Goal: Entertainment & Leisure: Consume media (video, audio)

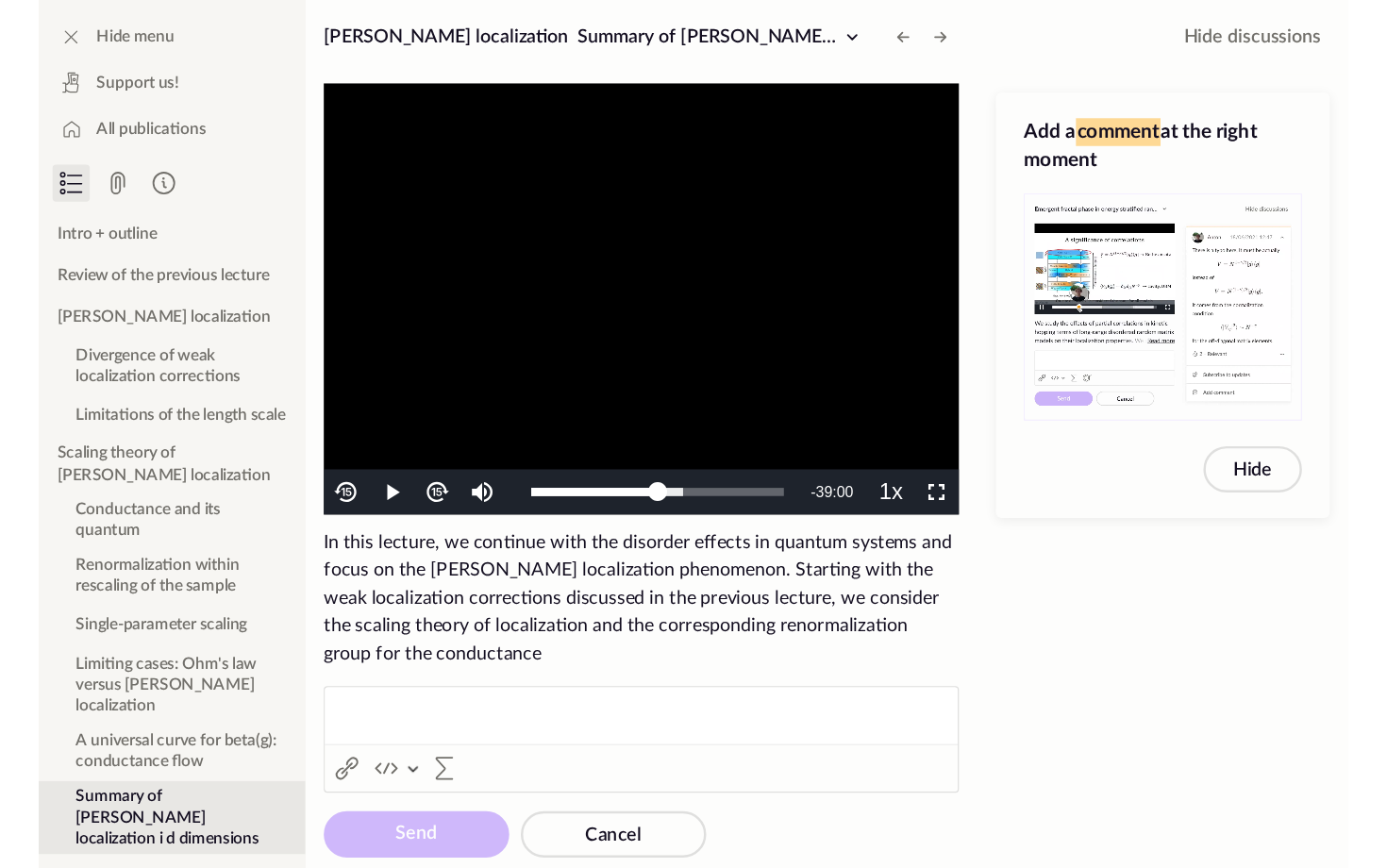
scroll to position [784, 0]
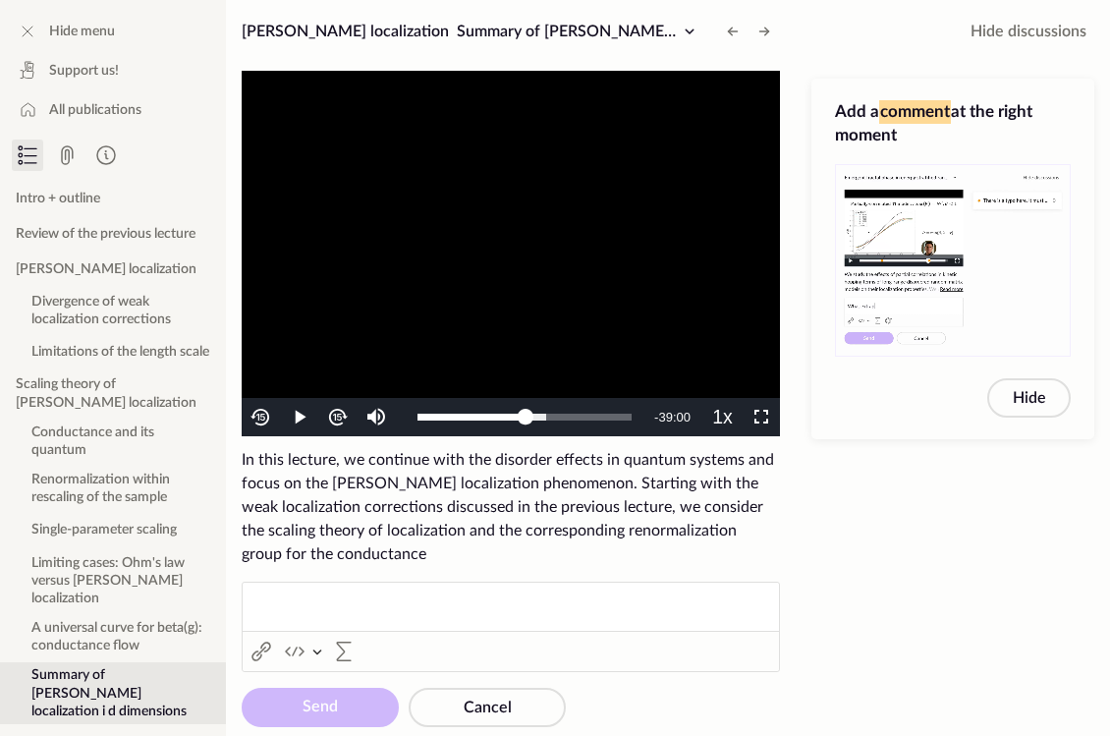
click at [300, 417] on span "Video Player" at bounding box center [300, 417] width 0 height 0
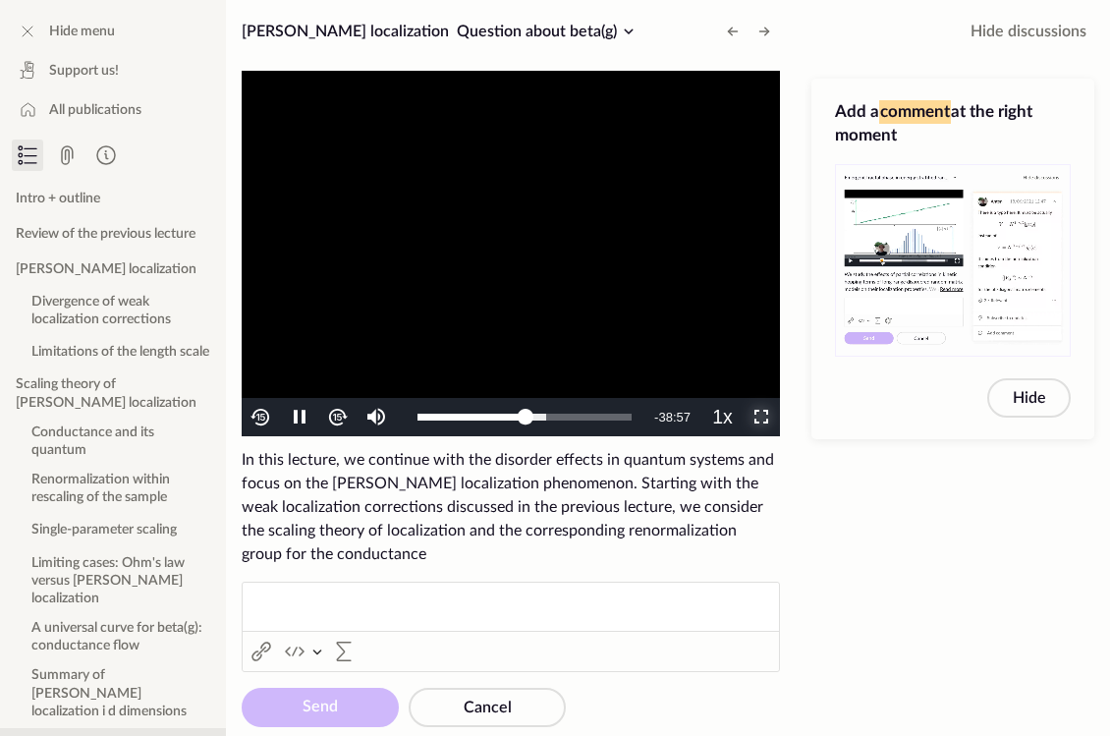
click at [761, 417] on span "Video Player" at bounding box center [761, 417] width 0 height 0
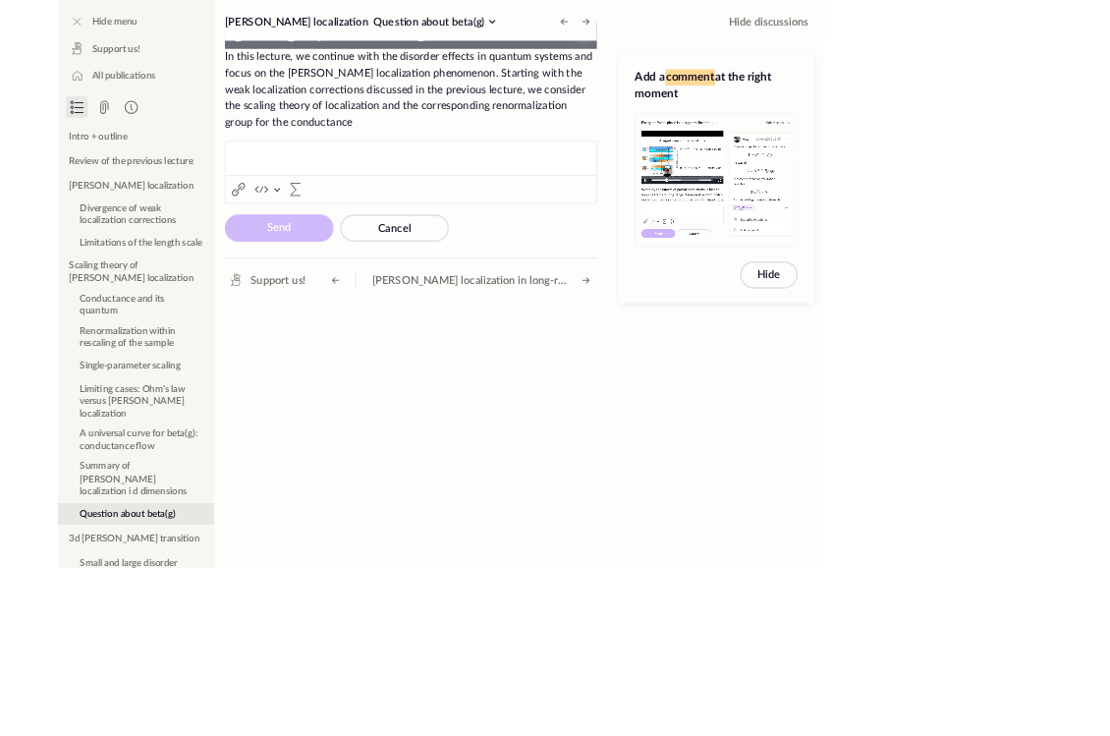
scroll to position [648, 0]
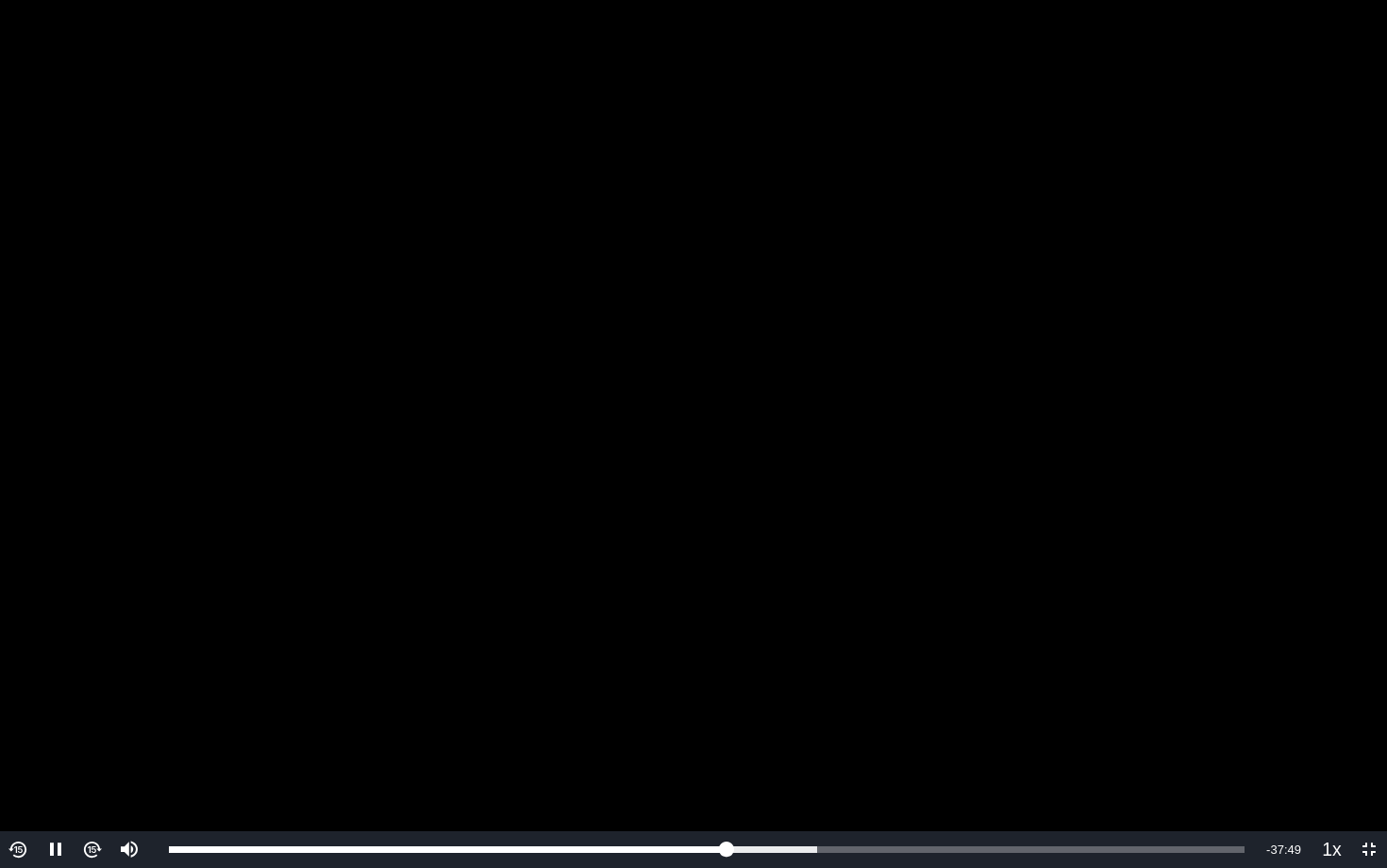
click at [1065, 457] on video "To view this video please enable JavaScript, and consider upgrading to a web br…" at bounding box center [694, 434] width 1387 height 868
click at [831, 445] on video "To view this video please enable JavaScript, and consider upgrading to a web br…" at bounding box center [694, 434] width 1387 height 868
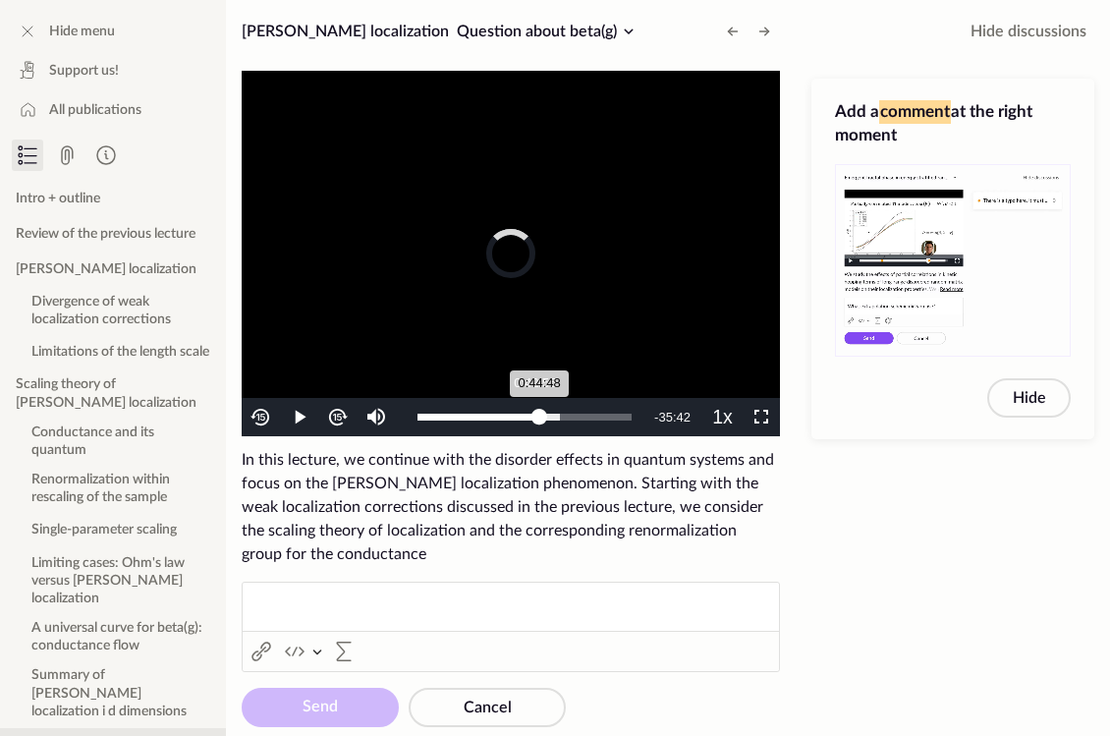
click at [534, 413] on div "0:44:48" at bounding box center [478, 416] width 122 height 7
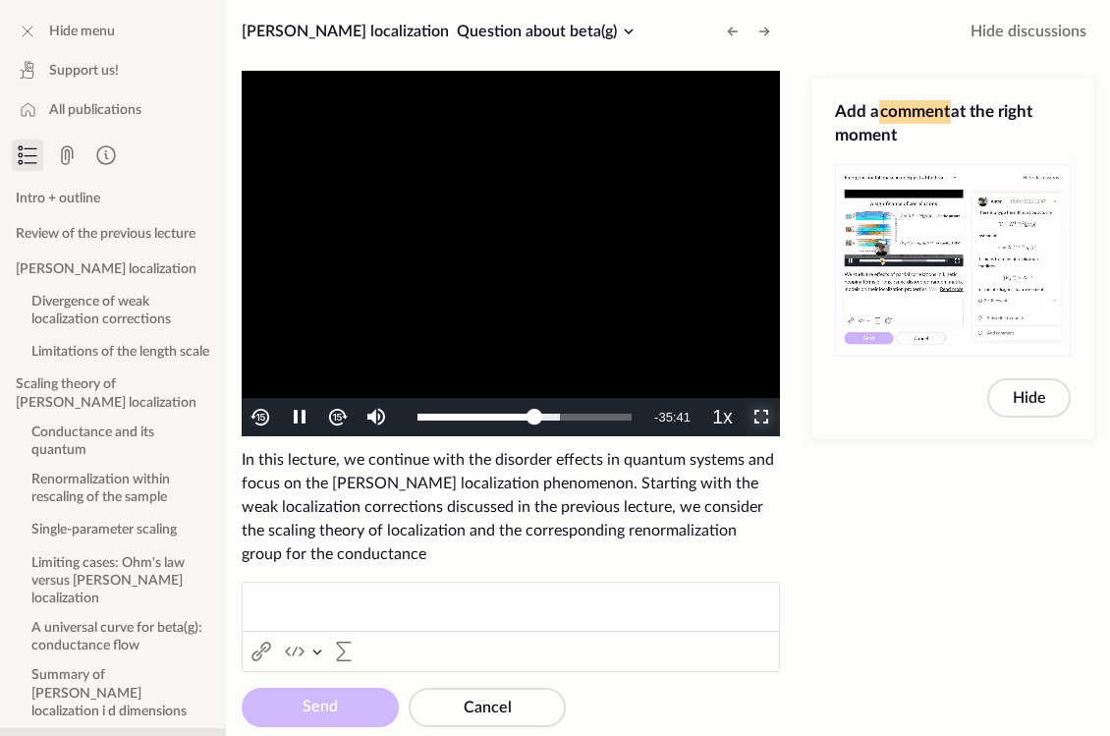
click at [761, 417] on span "Video Player" at bounding box center [761, 417] width 0 height 0
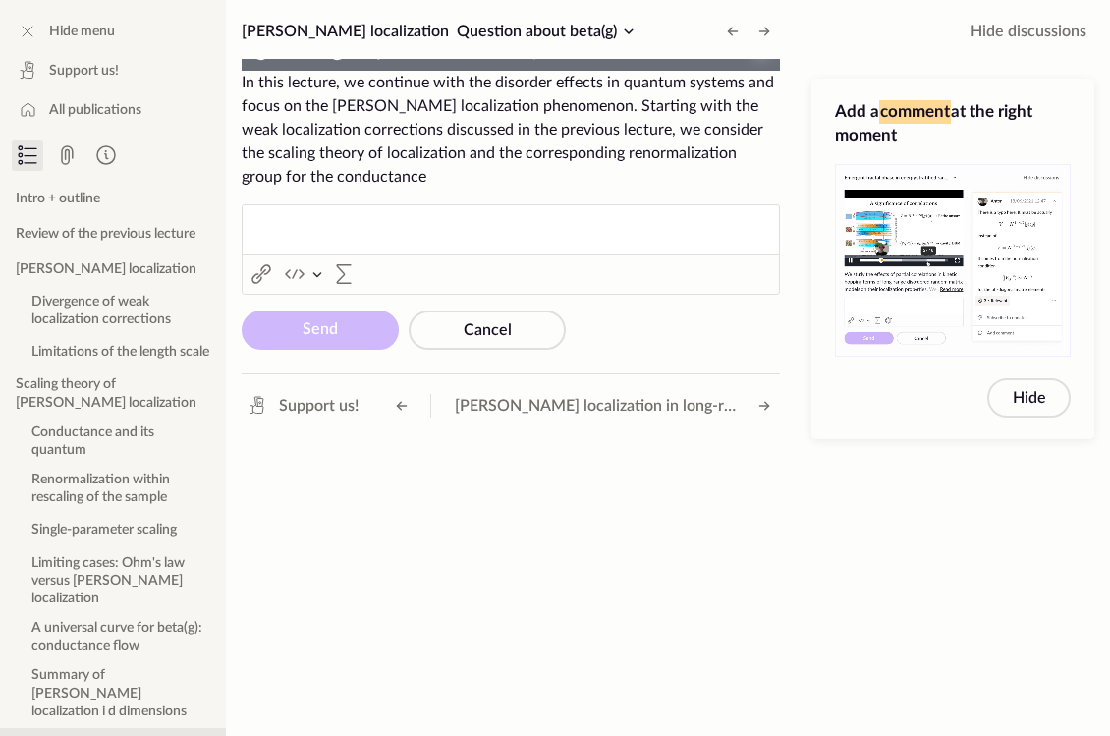
scroll to position [648, 0]
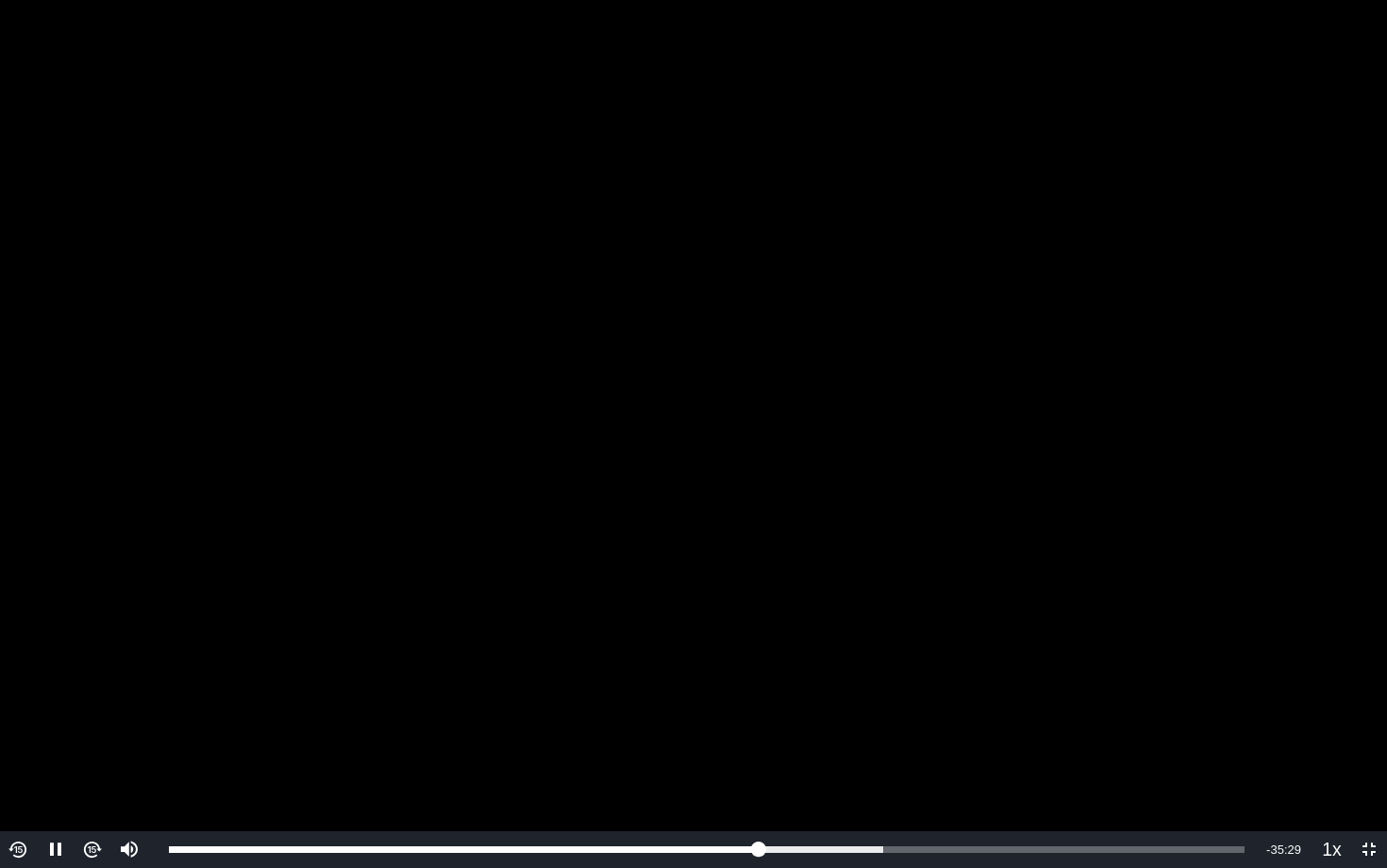
click at [18, 706] on img "Video Player" at bounding box center [18, 849] width 22 height 22
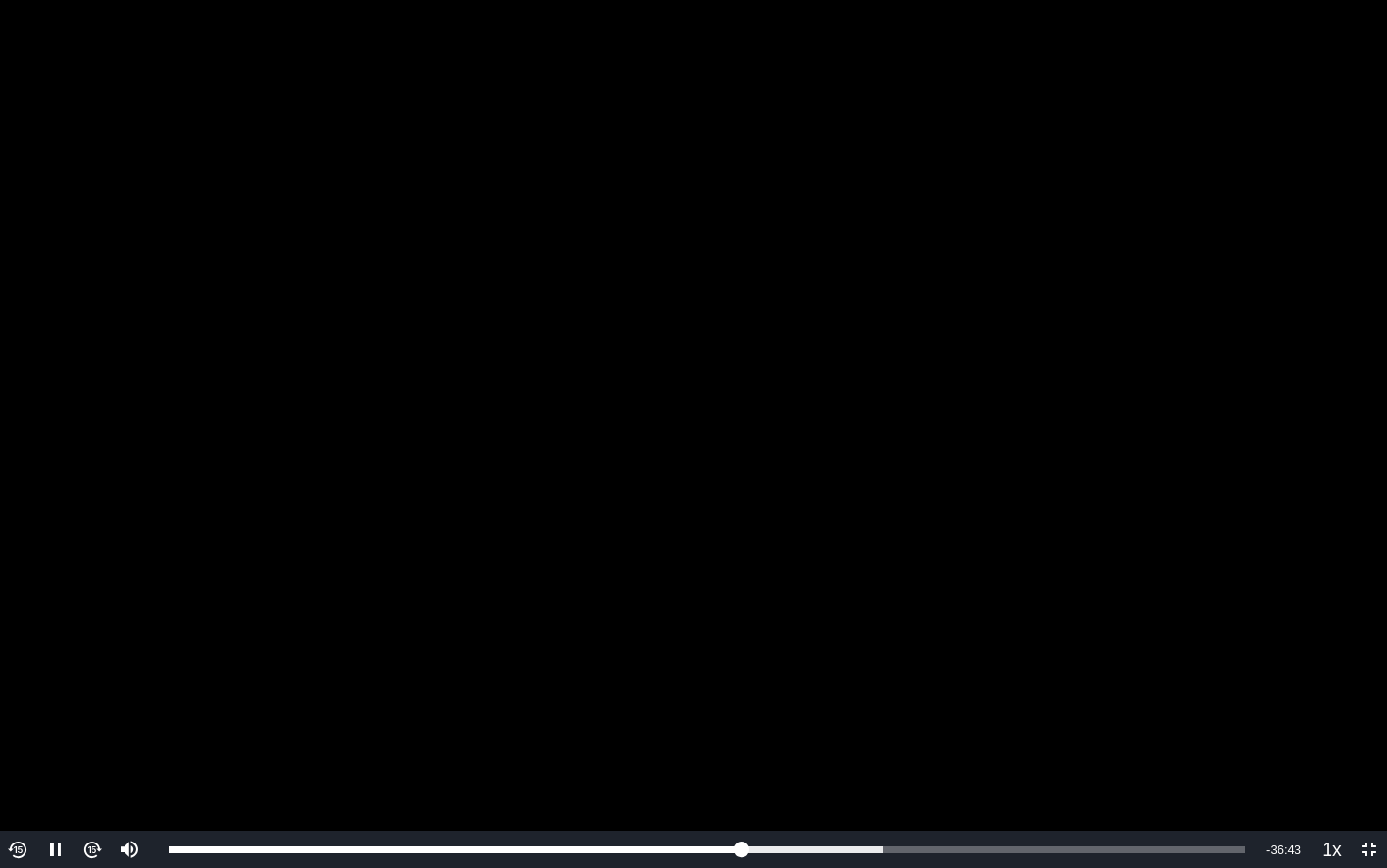
click at [18, 706] on img "Video Player" at bounding box center [18, 849] width 22 height 22
click at [95, 706] on img "Video Player" at bounding box center [91, 849] width 22 height 22
click at [56, 706] on span "Video Player" at bounding box center [56, 850] width 0 height 0
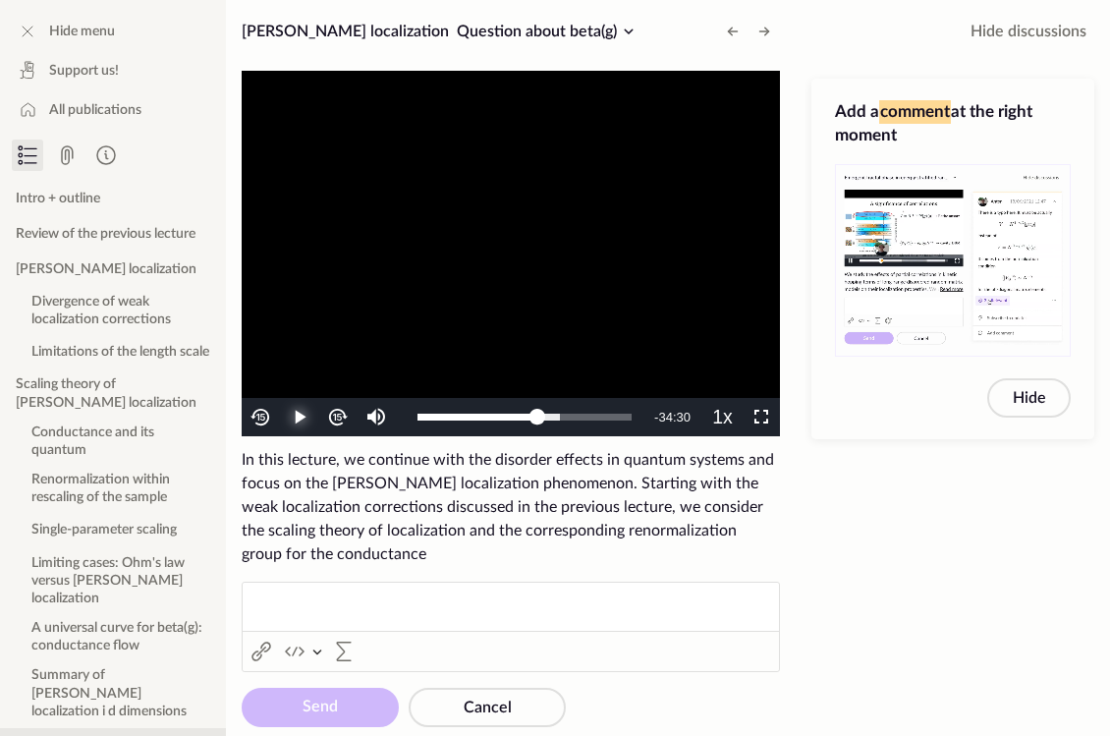
click at [300, 417] on span "Video Player" at bounding box center [300, 417] width 0 height 0
click at [761, 417] on span "Video Player" at bounding box center [761, 417] width 0 height 0
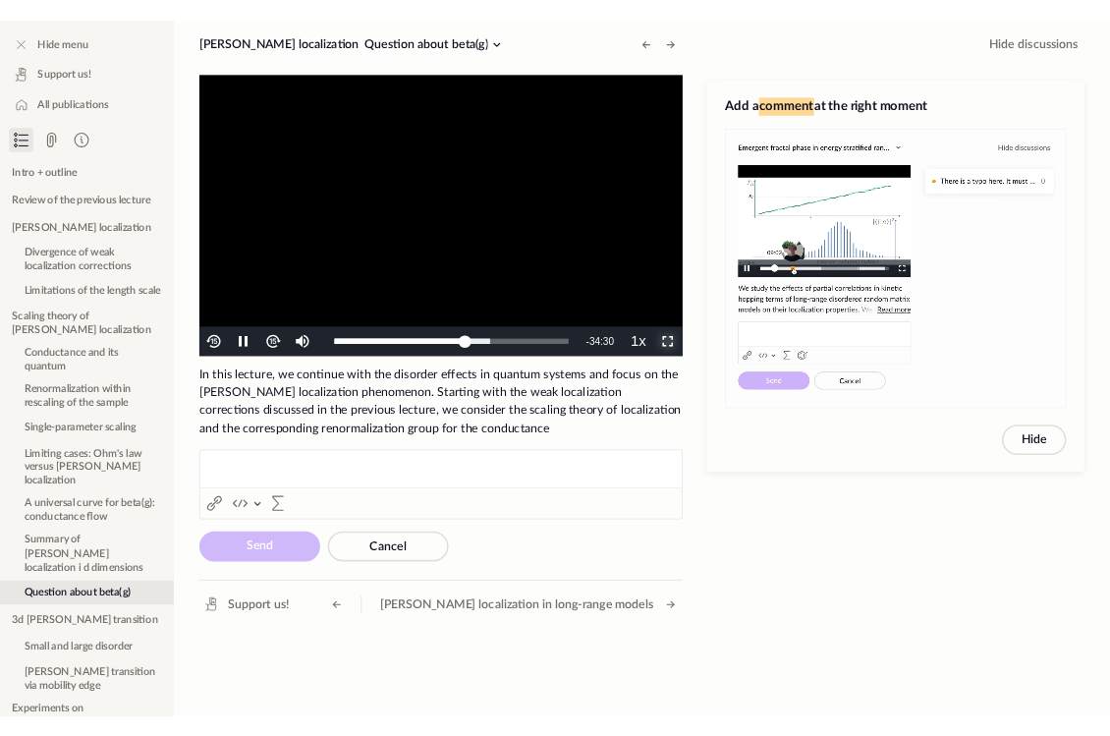
scroll to position [648, 0]
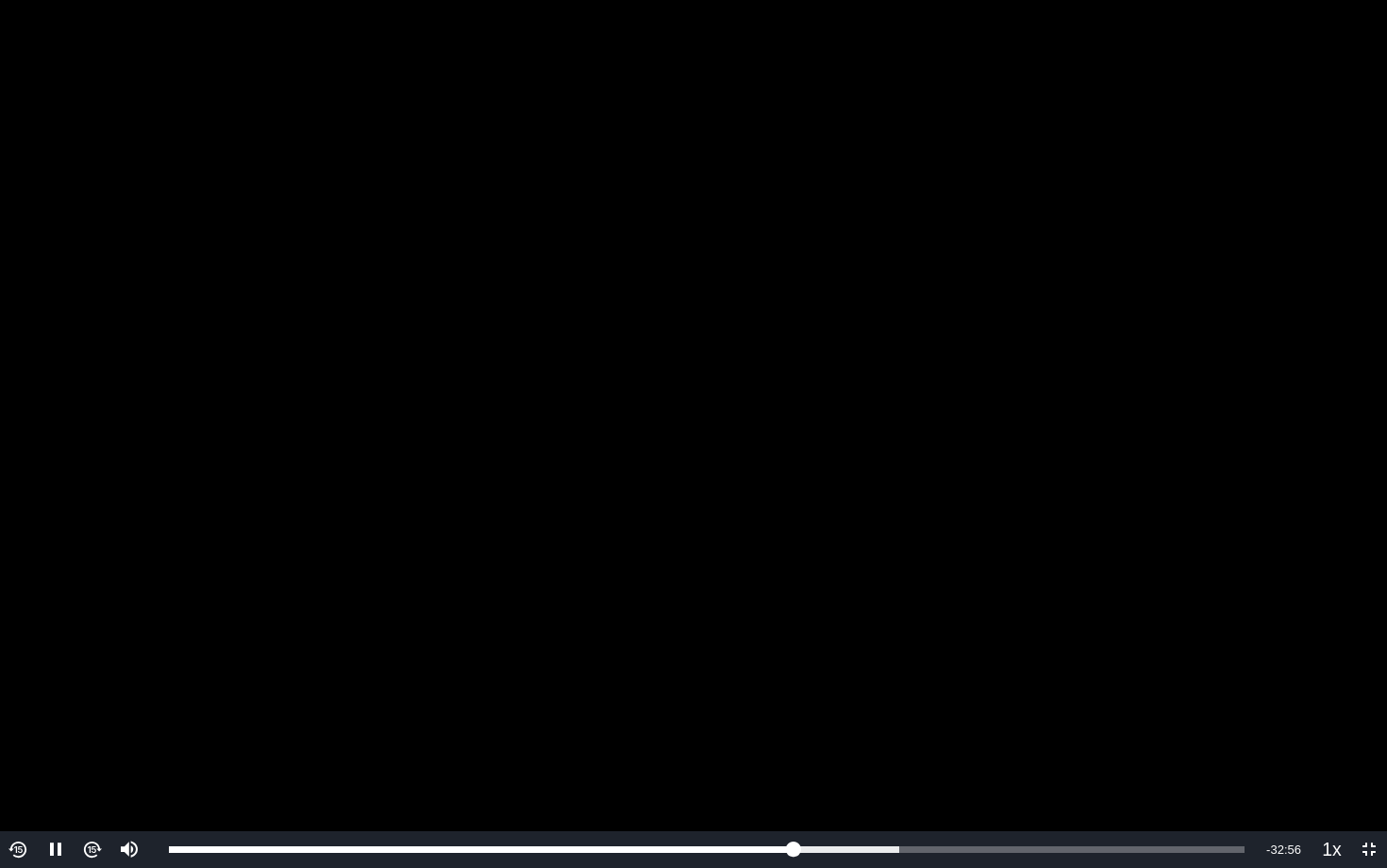
click at [799, 360] on video "To view this video please enable JavaScript, and consider upgrading to a web br…" at bounding box center [694, 434] width 1387 height 868
click at [649, 299] on video "To view this video please enable JavaScript, and consider upgrading to a web br…" at bounding box center [694, 434] width 1387 height 868
click at [1065, 619] on video "To view this video please enable JavaScript, and consider upgrading to a web br…" at bounding box center [694, 434] width 1387 height 868
click at [829, 379] on video "To view this video please enable JavaScript, and consider upgrading to a web br…" at bounding box center [694, 434] width 1387 height 868
click at [969, 609] on video "To view this video please enable JavaScript, and consider upgrading to a web br…" at bounding box center [694, 434] width 1387 height 868
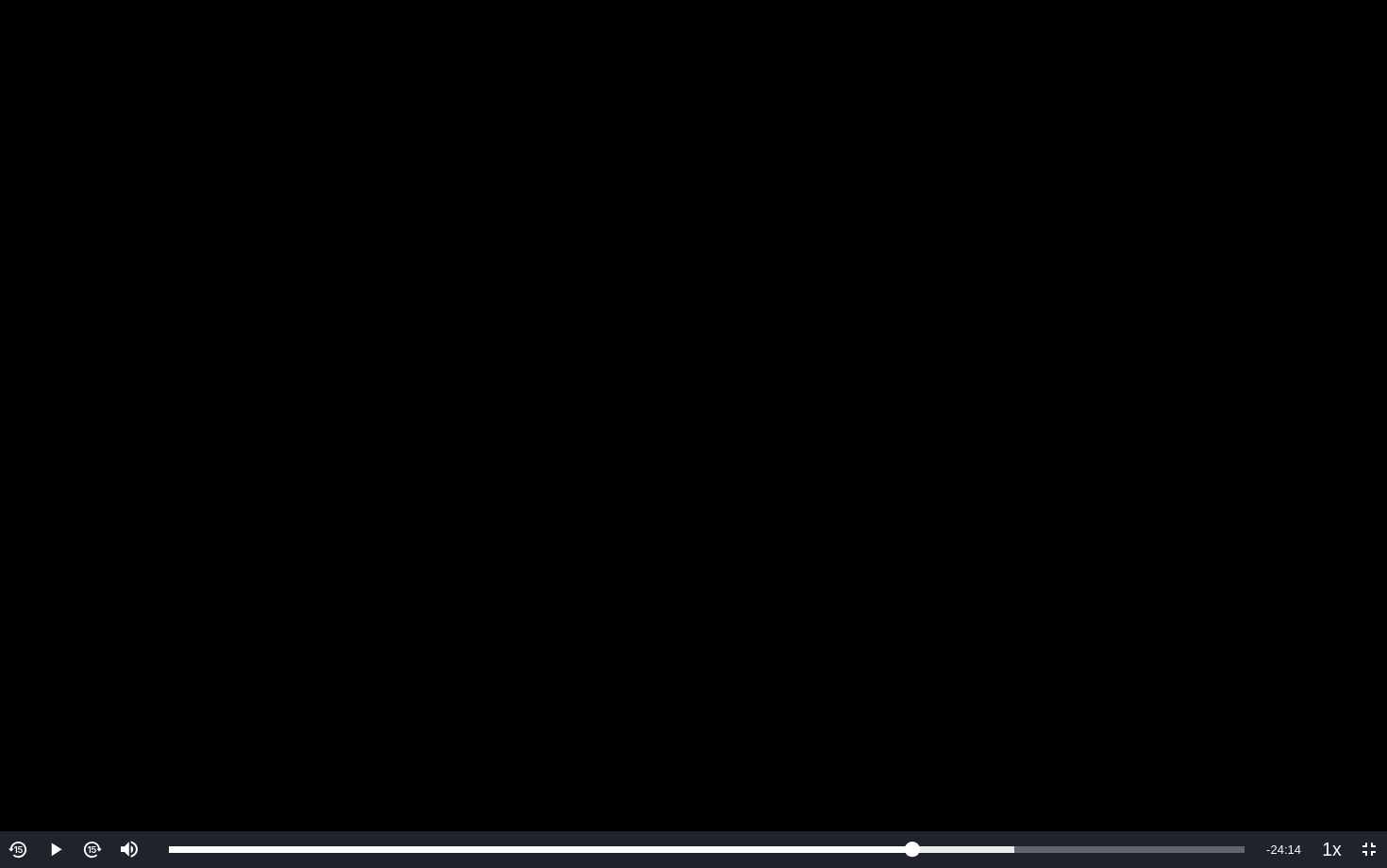
scroll to position [784, 0]
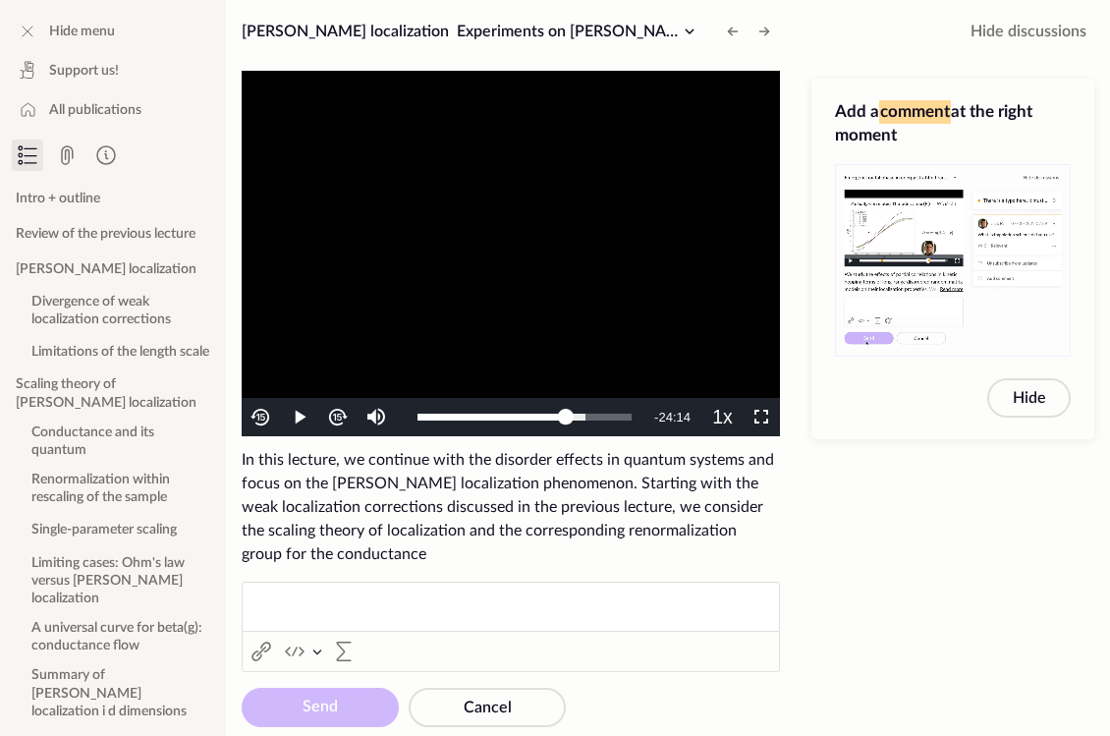
click at [428, 324] on video "To view this video please enable JavaScript, and consider upgrading to a web br…" at bounding box center [511, 253] width 538 height 365
click at [761, 417] on span "Video Player" at bounding box center [761, 417] width 0 height 0
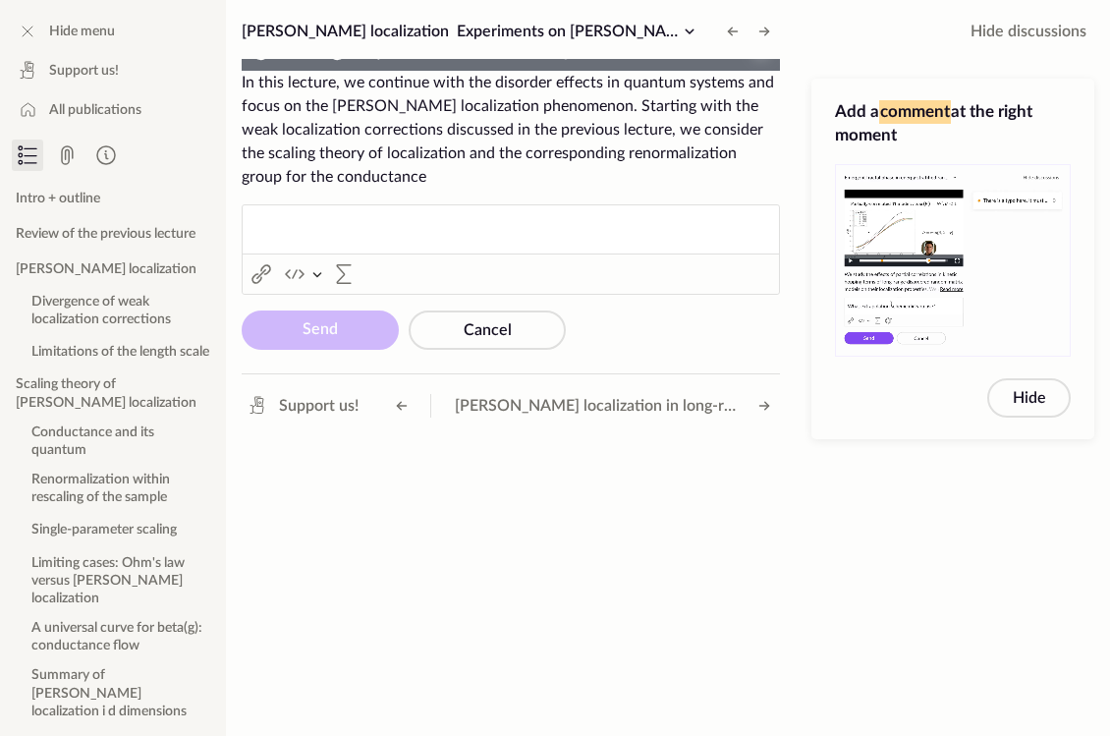
scroll to position [648, 0]
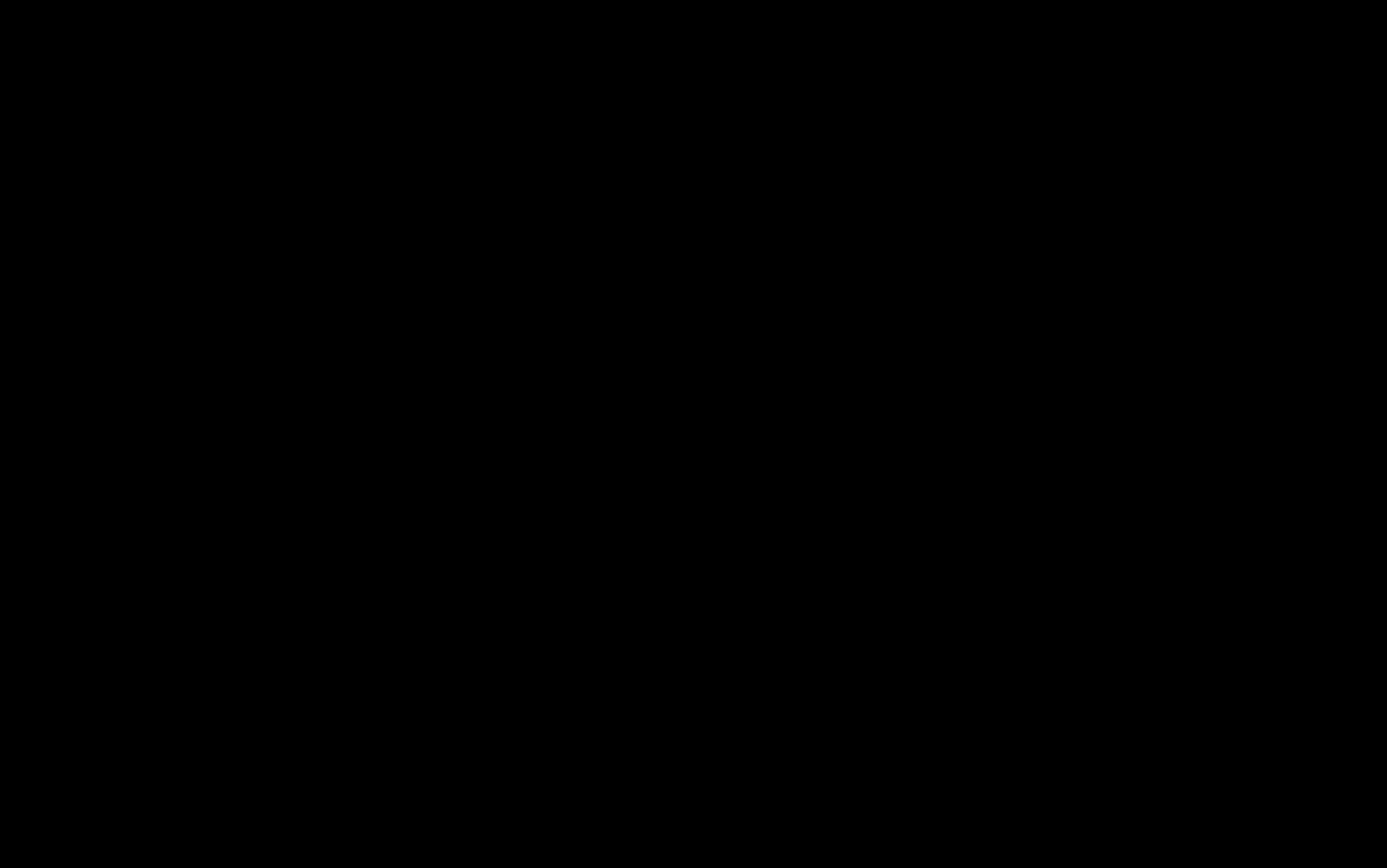
click at [1065, 706] on button "Non-Fullscreen" at bounding box center [1368, 849] width 36 height 36
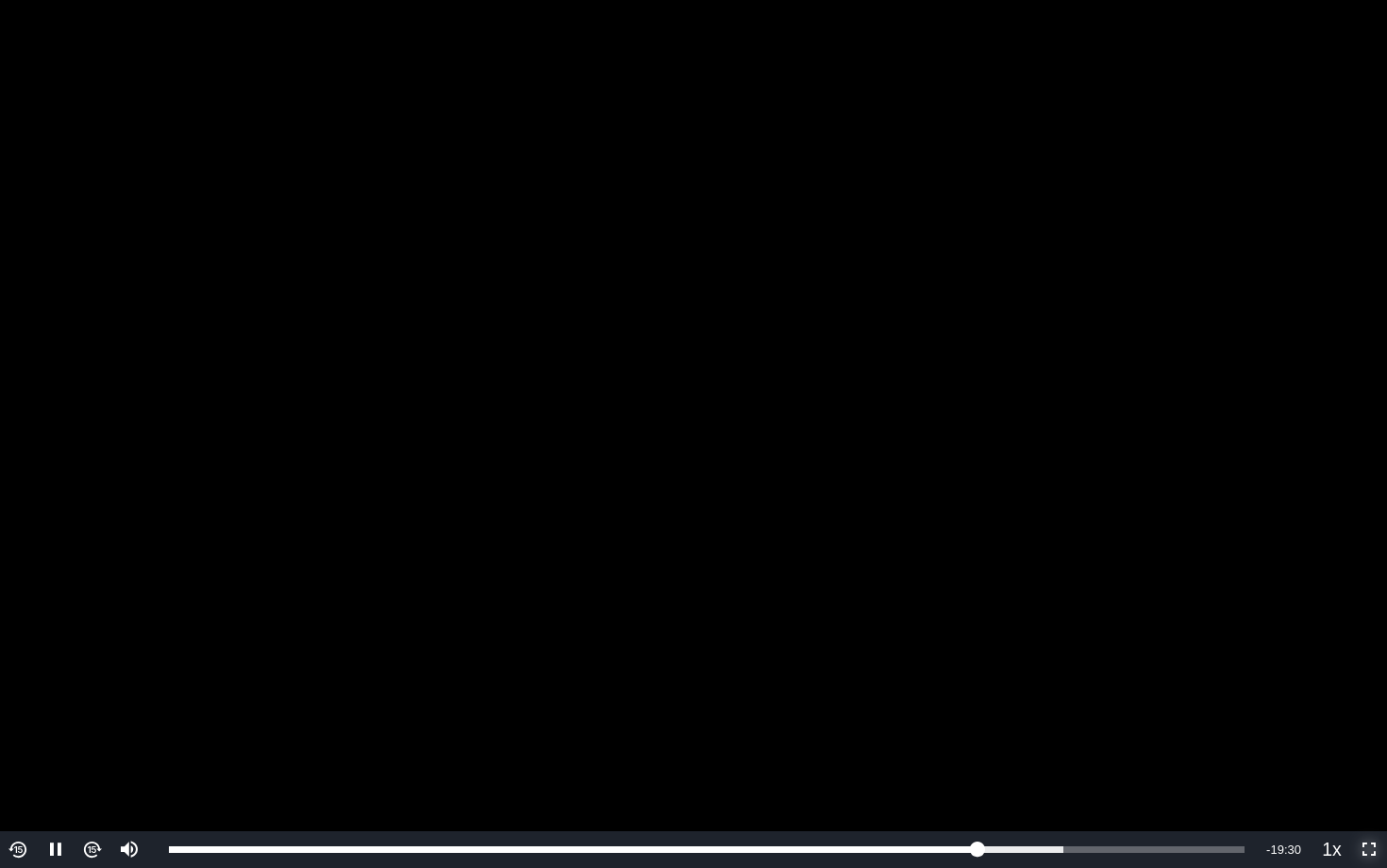
scroll to position [784, 0]
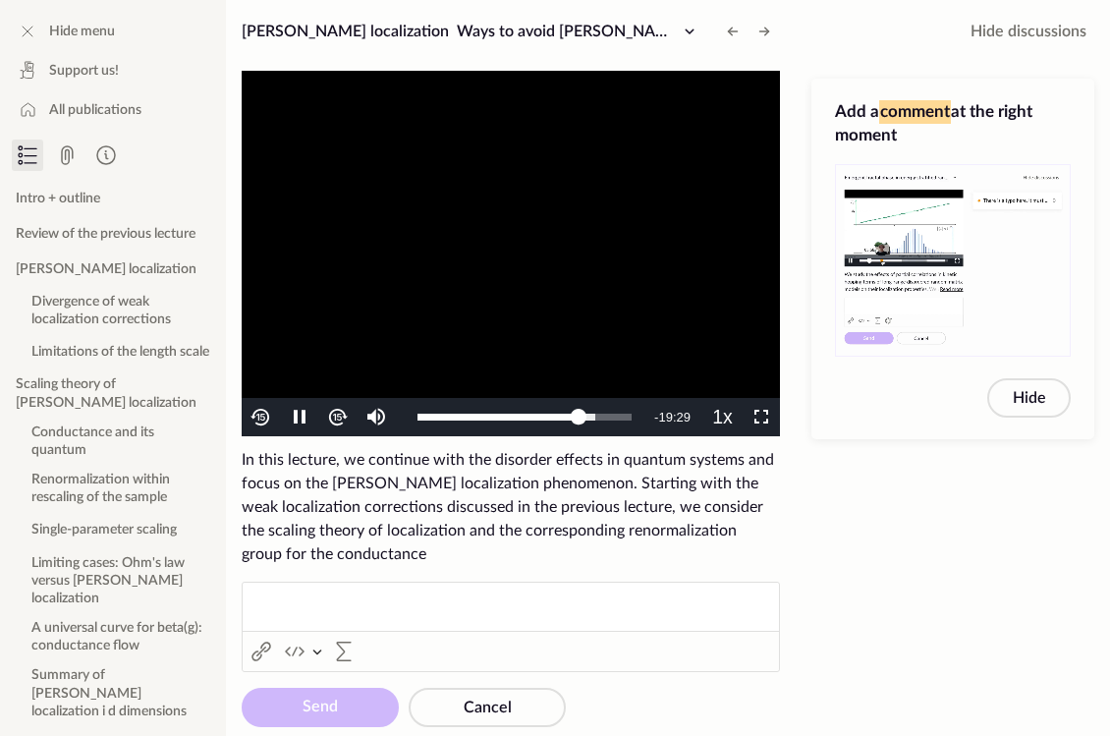
click at [516, 225] on video "To view this video please enable JavaScript, and consider upgrading to a web br…" at bounding box center [511, 253] width 538 height 365
click at [433, 307] on video "To view this video please enable JavaScript, and consider upgrading to a web br…" at bounding box center [511, 253] width 538 height 365
click at [761, 417] on span "Video Player" at bounding box center [761, 417] width 0 height 0
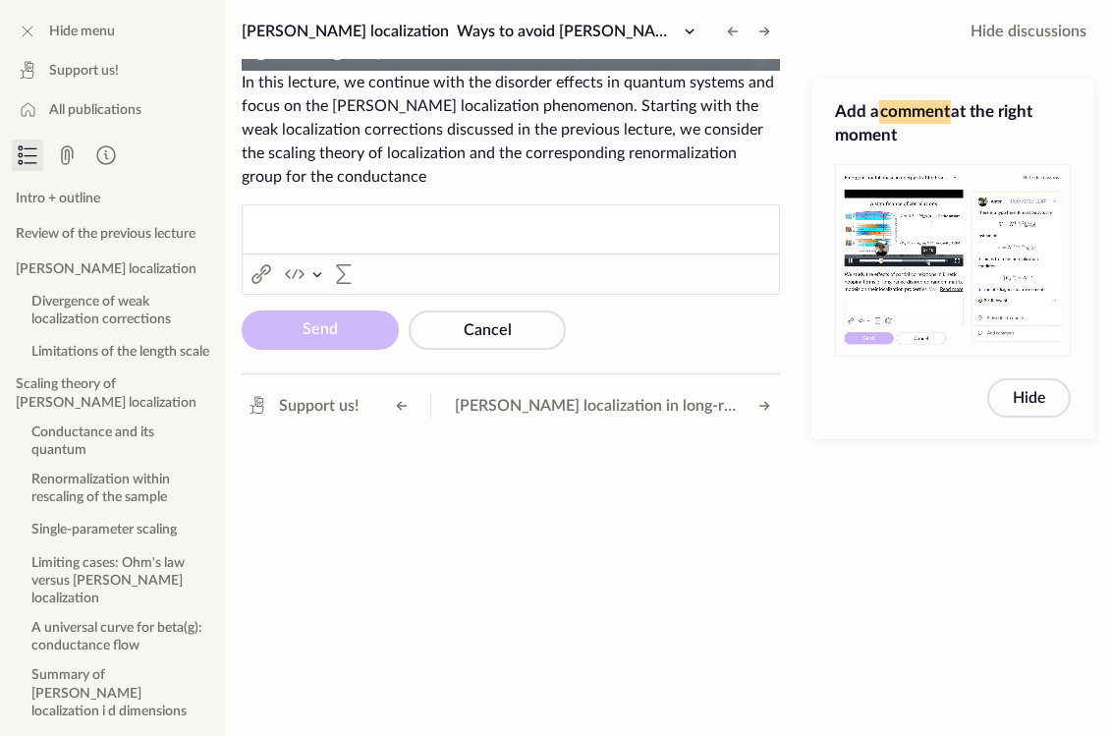
scroll to position [648, 0]
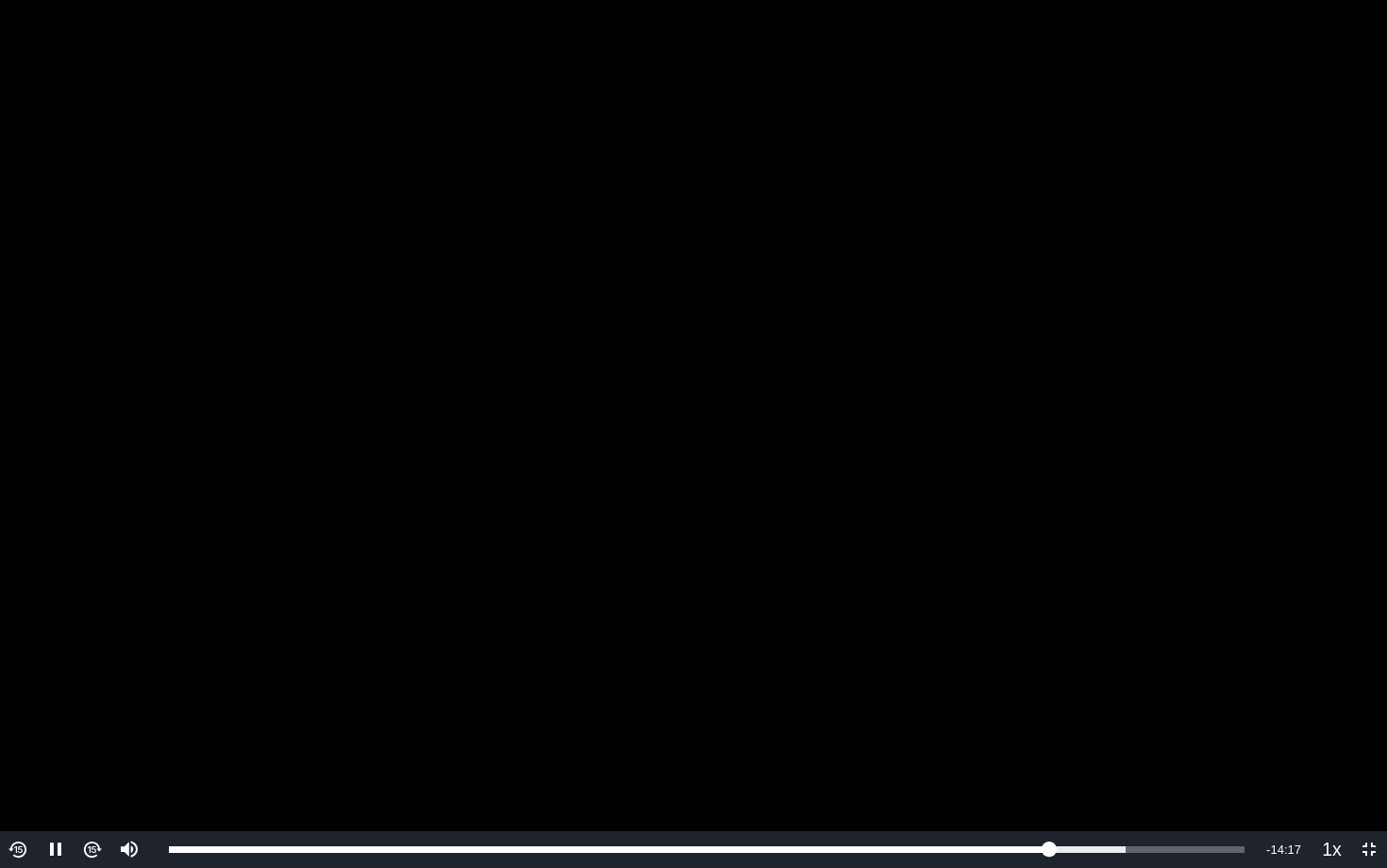
click at [741, 639] on video "To view this video please enable JavaScript, and consider upgrading to a web br…" at bounding box center [694, 434] width 1387 height 868
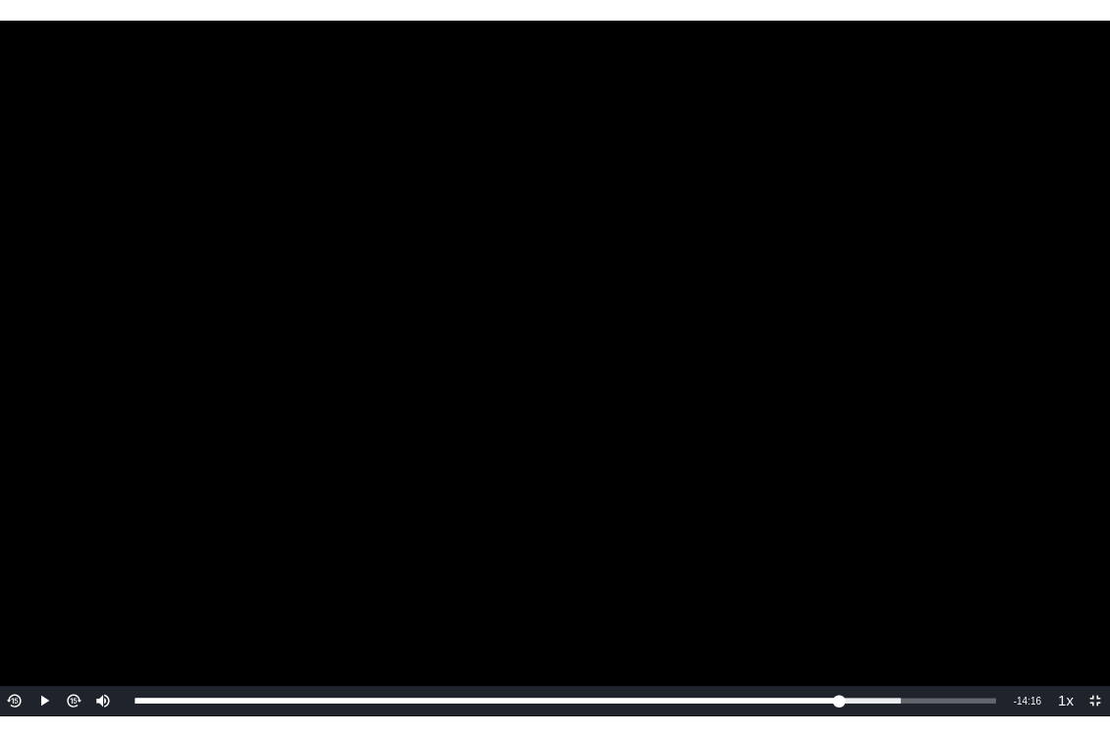
scroll to position [816, 0]
